Goal: Task Accomplishment & Management: Manage account settings

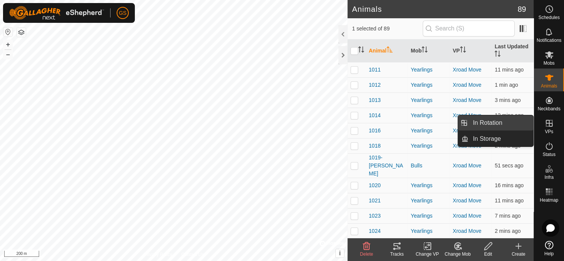
click at [526, 128] on link "In Rotation" at bounding box center [501, 122] width 65 height 15
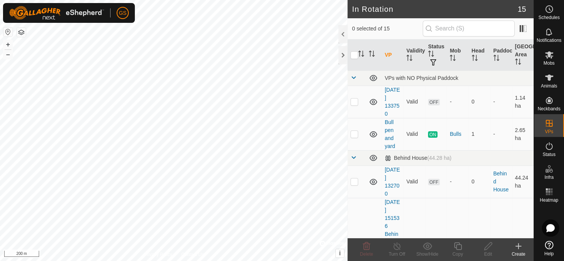
click at [524, 251] on div "Create" at bounding box center [519, 253] width 30 height 7
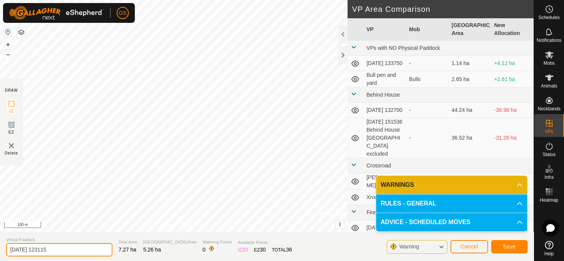
click at [64, 245] on input "[DATE] 123115" at bounding box center [59, 249] width 106 height 13
drag, startPoint x: 71, startPoint y: 250, endPoint x: -10, endPoint y: 243, distance: 80.9
click at [6, 243] on input "[DATE] 123115" at bounding box center [59, 249] width 106 height 13
type input "Crossroad 1"
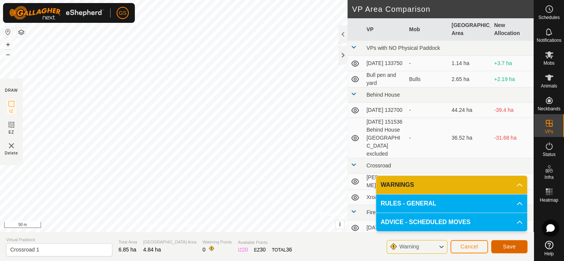
click at [515, 245] on span "Save" at bounding box center [509, 246] width 13 height 6
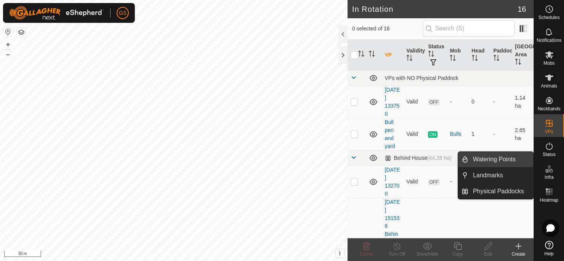
drag, startPoint x: 508, startPoint y: 159, endPoint x: 495, endPoint y: 166, distance: 15.0
click at [508, 159] on link "Watering Points" at bounding box center [501, 159] width 65 height 15
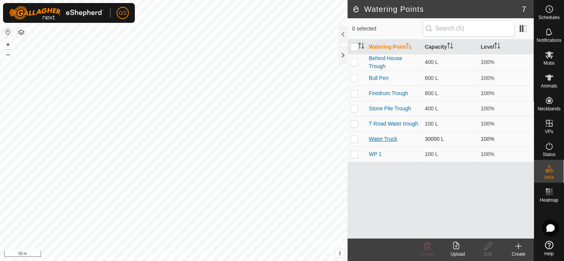
click at [377, 139] on link "Water Truck" at bounding box center [383, 139] width 29 height 6
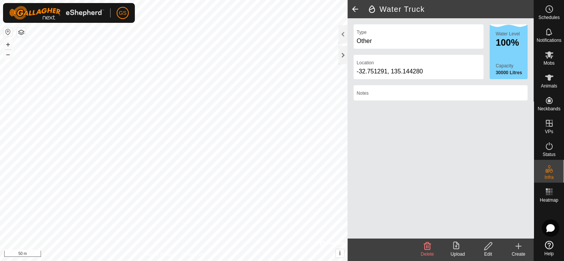
click at [487, 251] on div "Edit" at bounding box center [488, 253] width 30 height 7
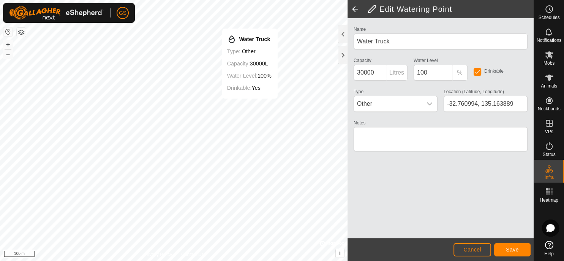
type input "-32.760885, 135.164136"
click at [515, 249] on span "Save" at bounding box center [512, 249] width 13 height 6
